Goal: Task Accomplishment & Management: Manage account settings

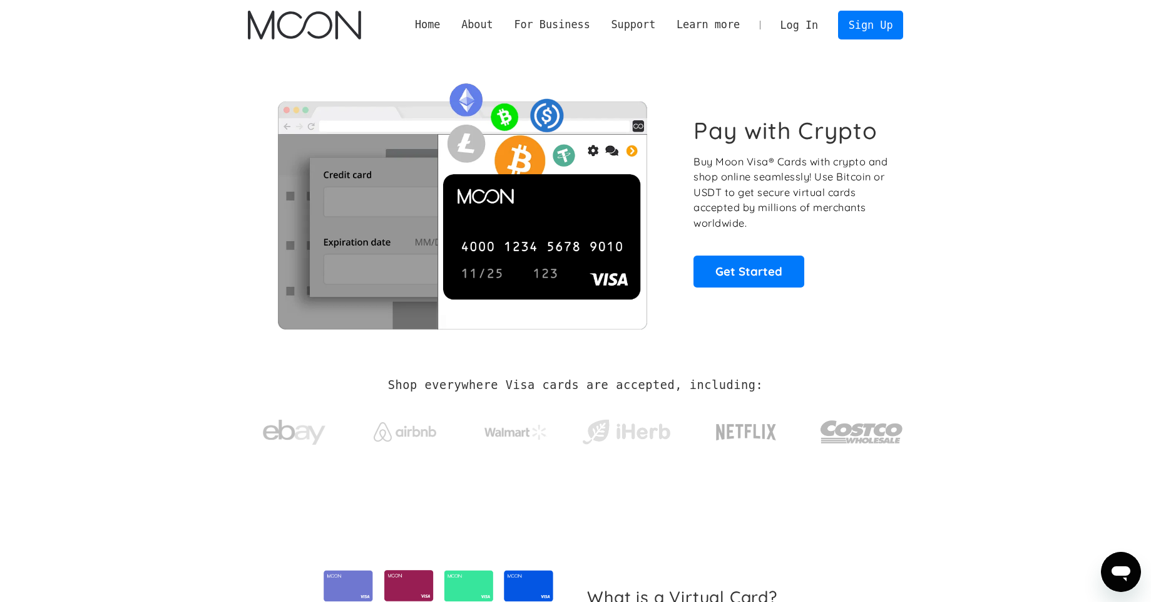
click at [756, 293] on div "Pay with Crypto Buy Moon Visa® Cards with crypto and shop online seamlessly! Us…" at bounding box center [576, 202] width 656 height 254
click at [731, 277] on link "Get Started" at bounding box center [749, 270] width 111 height 31
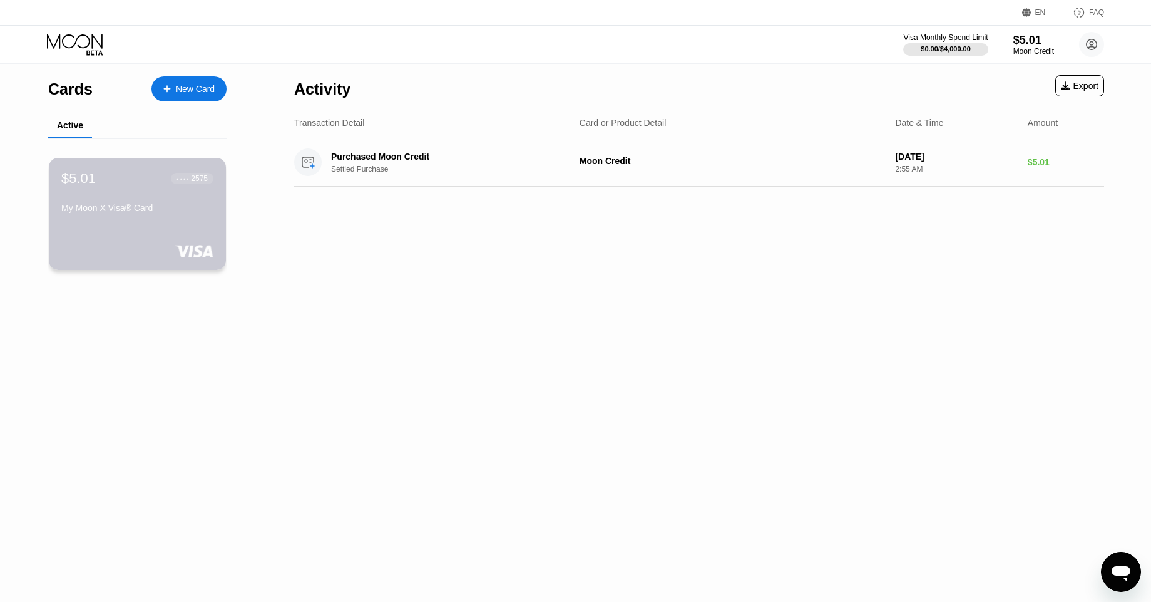
click at [189, 177] on div "● ● ● ● 2575" at bounding box center [192, 178] width 31 height 9
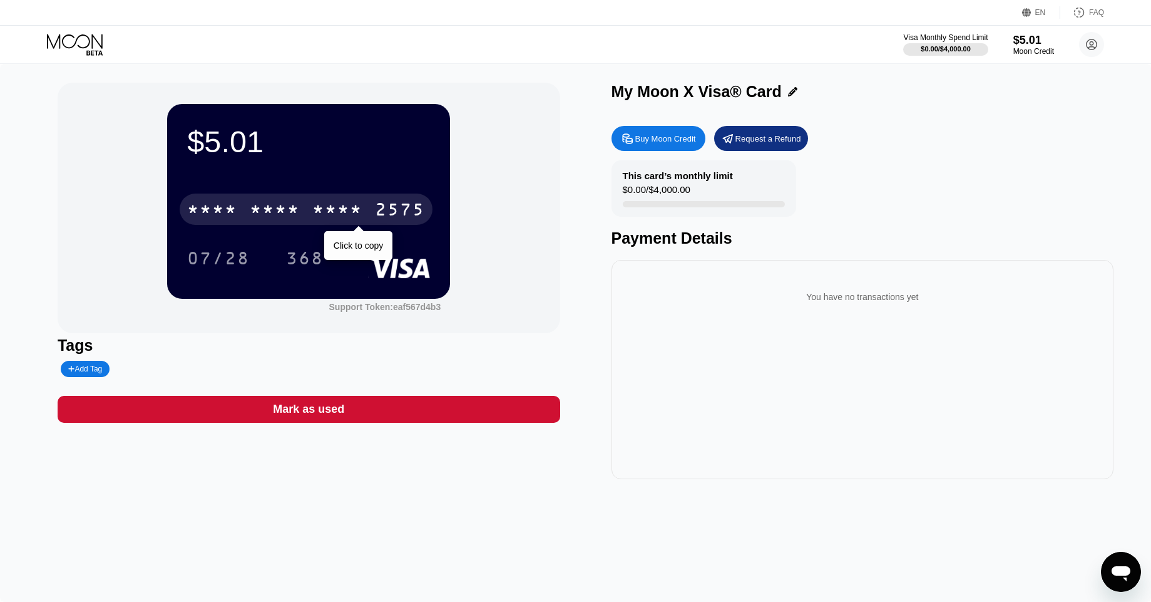
click at [334, 196] on div "* * * * * * * * * * * * 2575" at bounding box center [306, 208] width 253 height 31
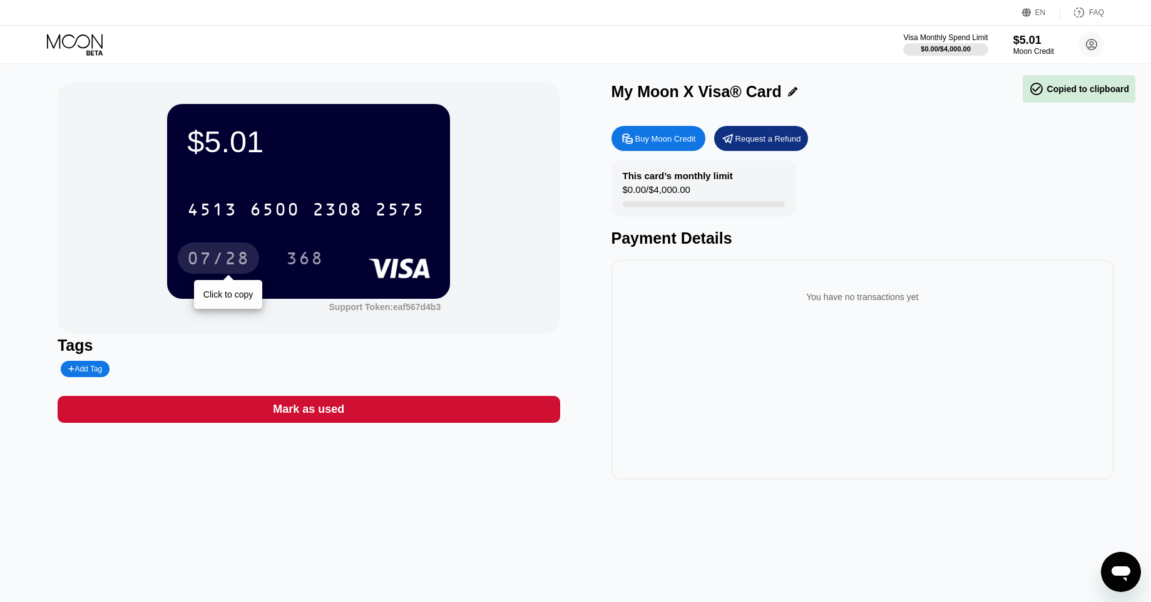
click at [207, 258] on div "07/28" at bounding box center [218, 260] width 63 height 20
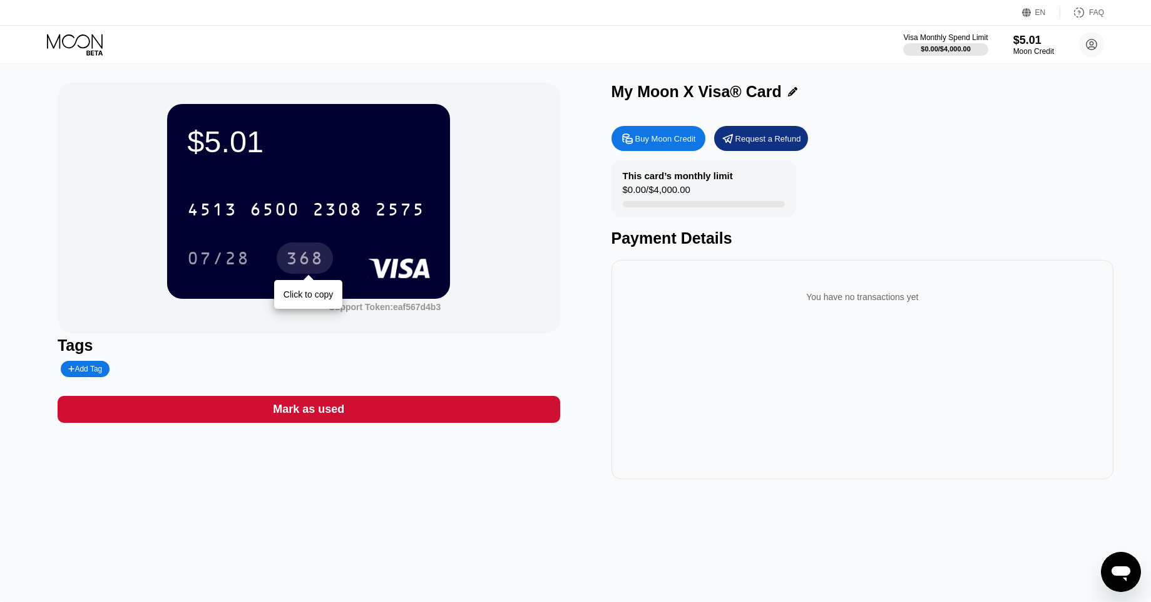
click at [318, 253] on div "368" at bounding box center [305, 260] width 38 height 20
